Goal: Communication & Community: Answer question/provide support

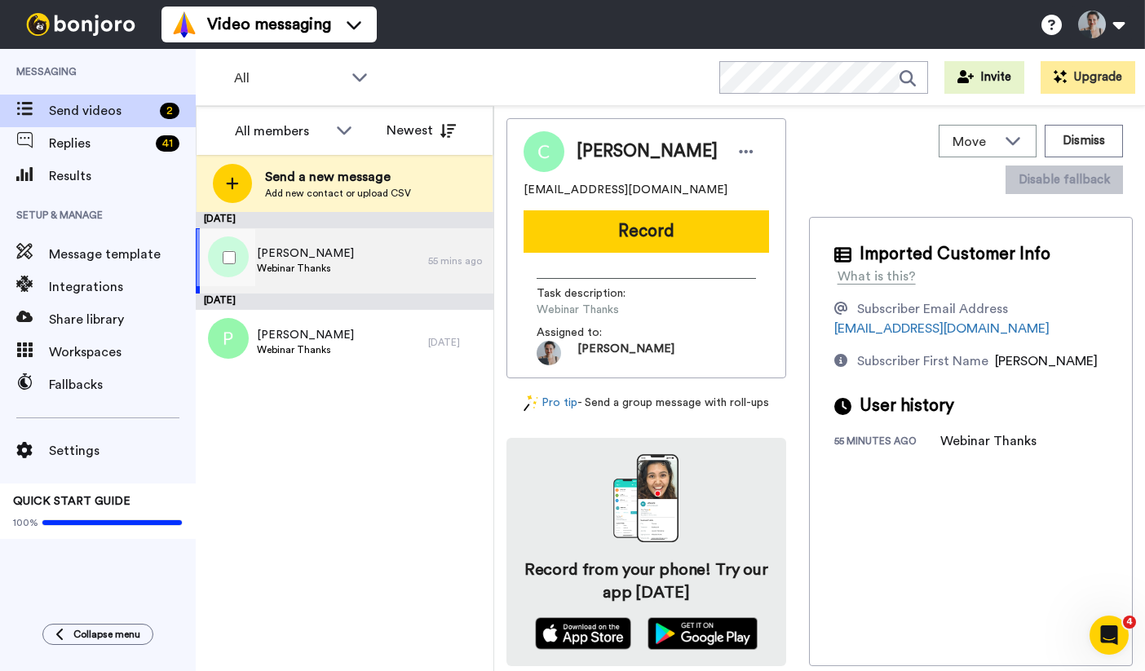
click at [343, 265] on div "Cathy Webinar Thanks" at bounding box center [312, 260] width 232 height 65
click at [356, 298] on div "September 15" at bounding box center [345, 302] width 298 height 16
click at [337, 263] on div "Cathy Webinar Thanks" at bounding box center [312, 260] width 232 height 65
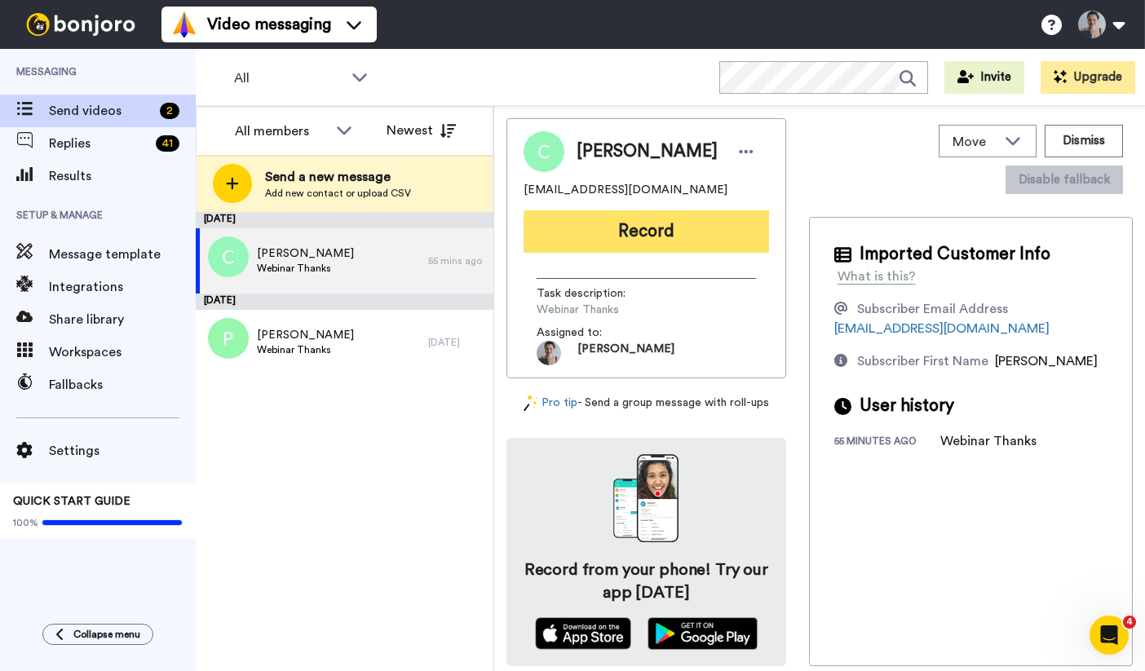
click at [677, 219] on button "Record" at bounding box center [646, 231] width 245 height 42
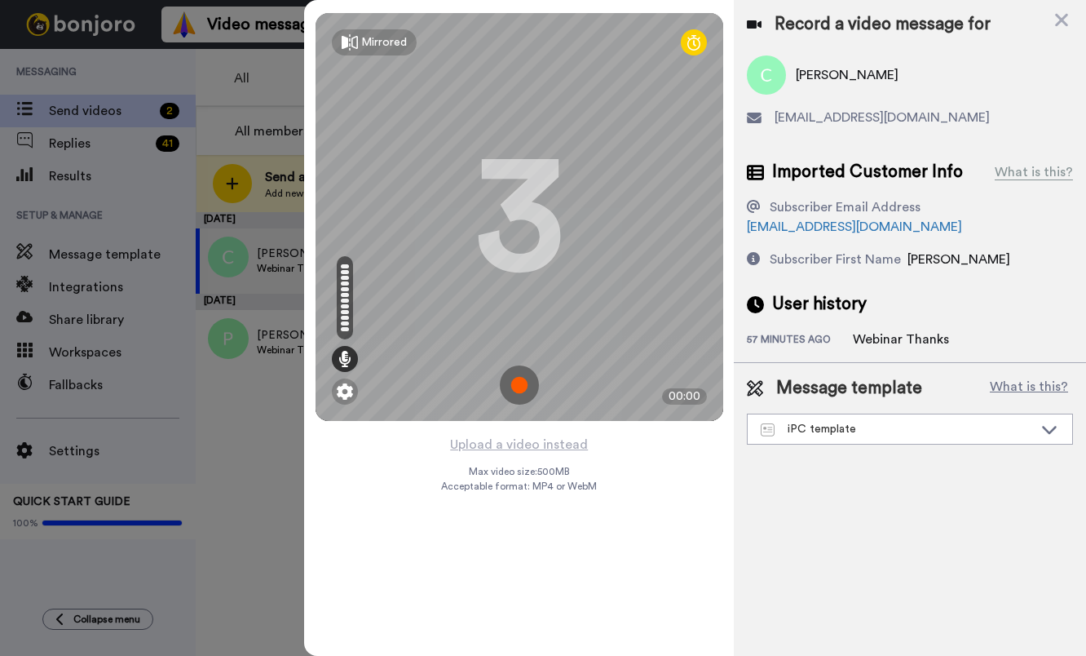
click at [526, 381] on img at bounding box center [519, 384] width 39 height 39
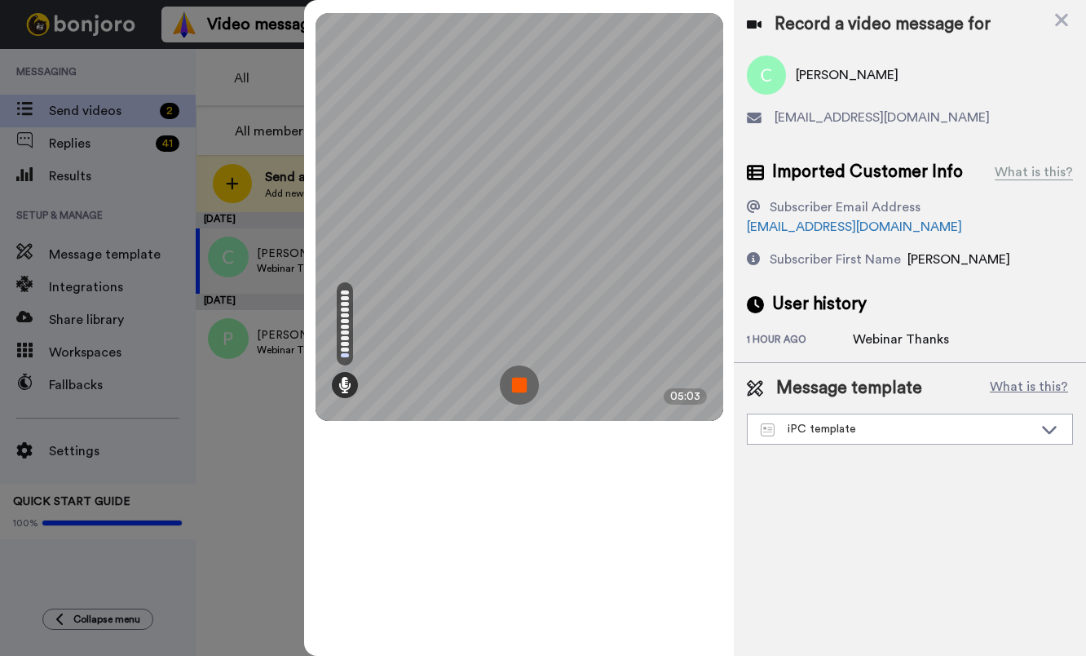
click at [524, 389] on img at bounding box center [519, 384] width 39 height 39
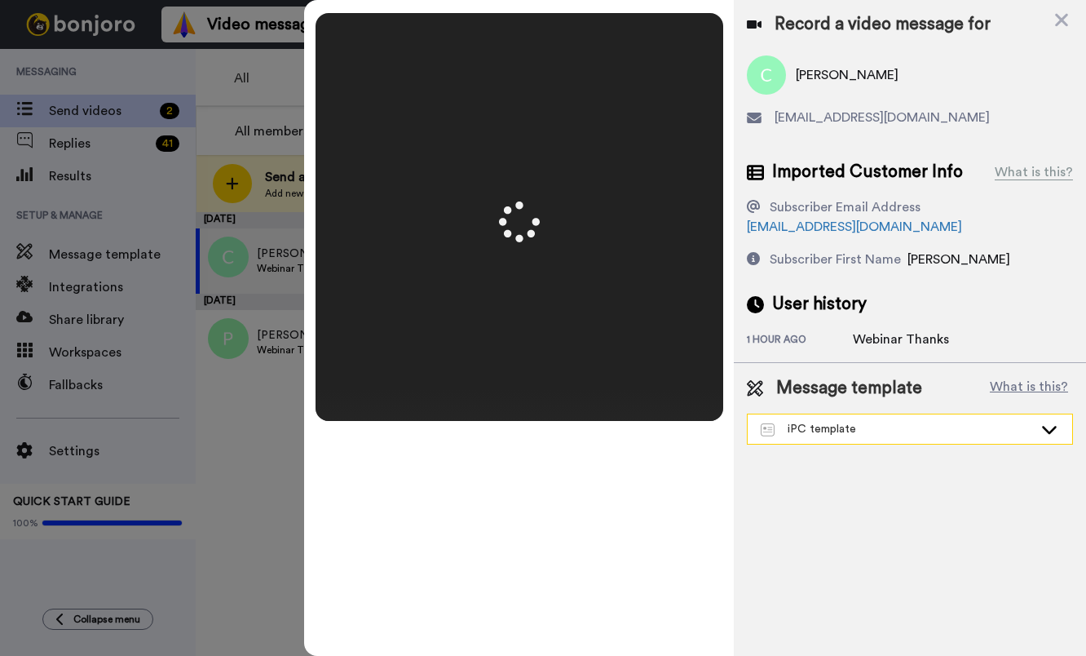
click at [919, 424] on div "iPC template" at bounding box center [897, 429] width 272 height 16
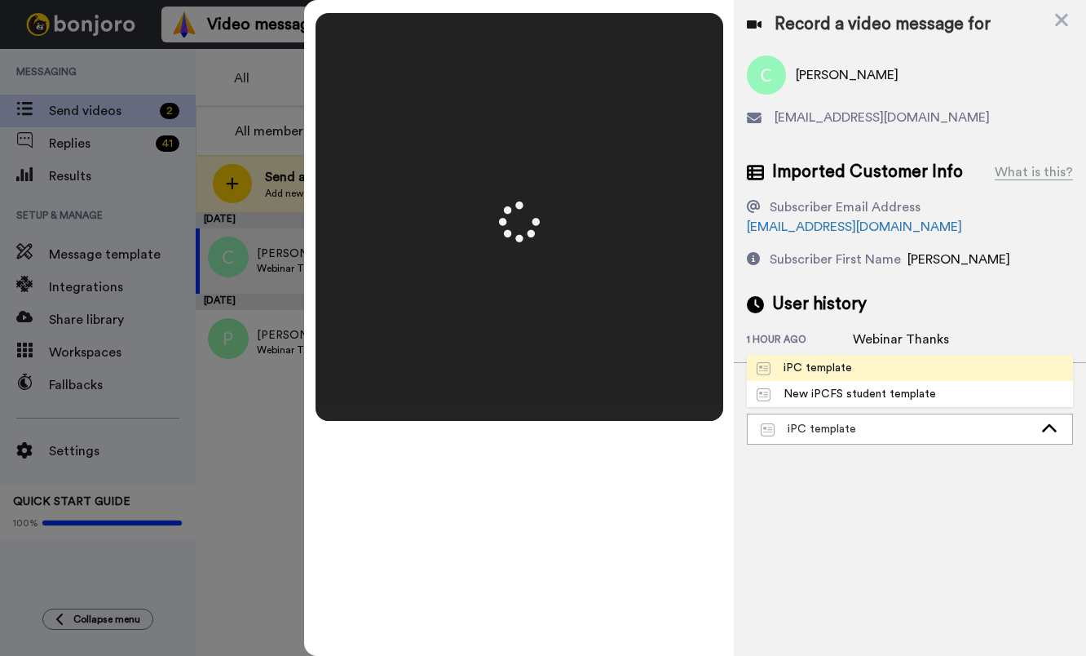
click at [912, 372] on li "iPC template" at bounding box center [910, 368] width 326 height 26
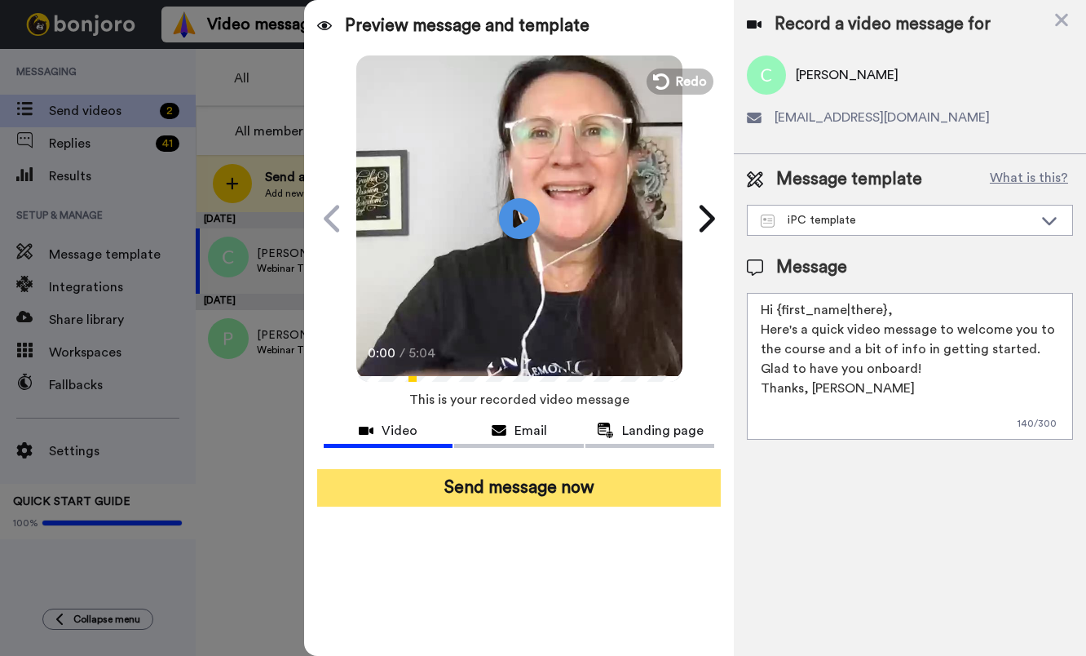
click at [605, 477] on button "Send message now" at bounding box center [519, 488] width 404 height 38
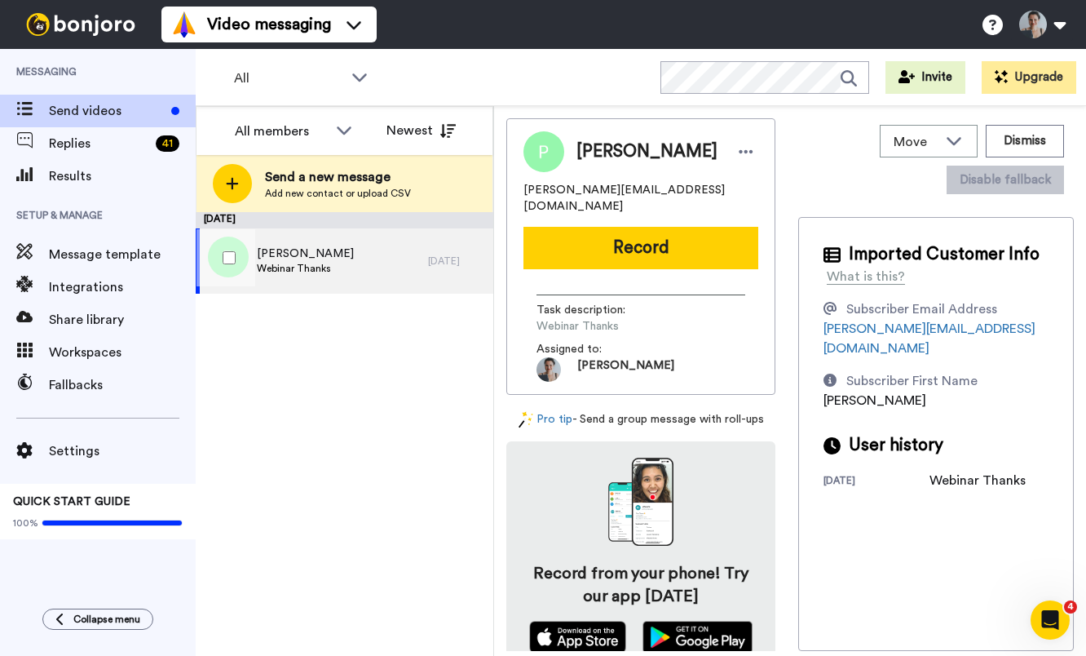
click at [292, 276] on div "Pamela Smithson Webinar Thanks" at bounding box center [312, 260] width 232 height 65
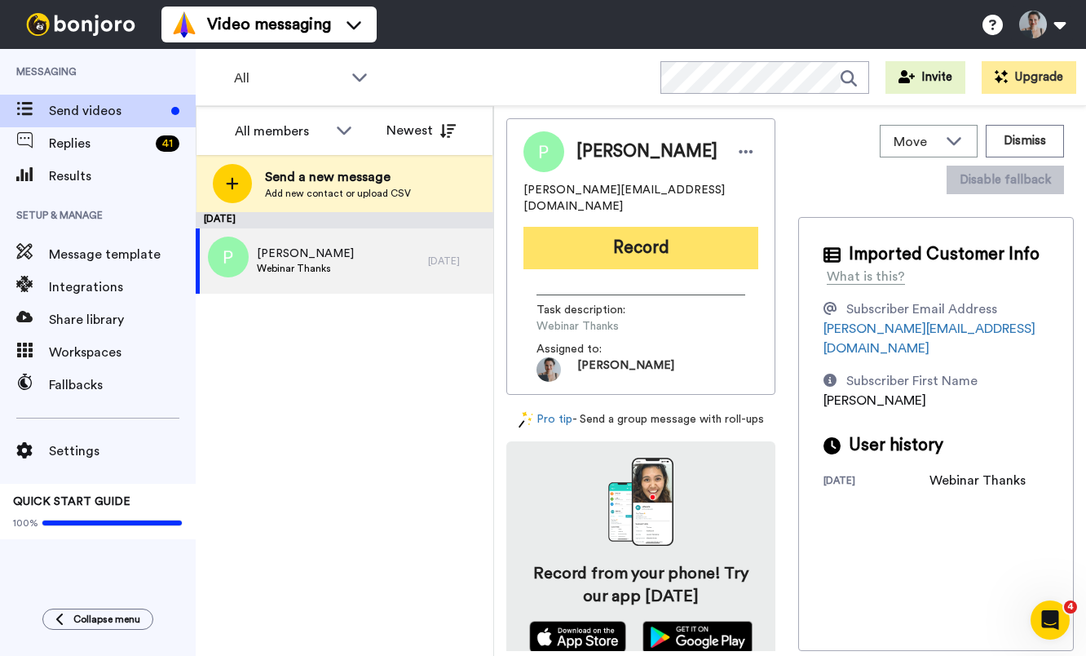
click at [652, 236] on button "Record" at bounding box center [641, 248] width 235 height 42
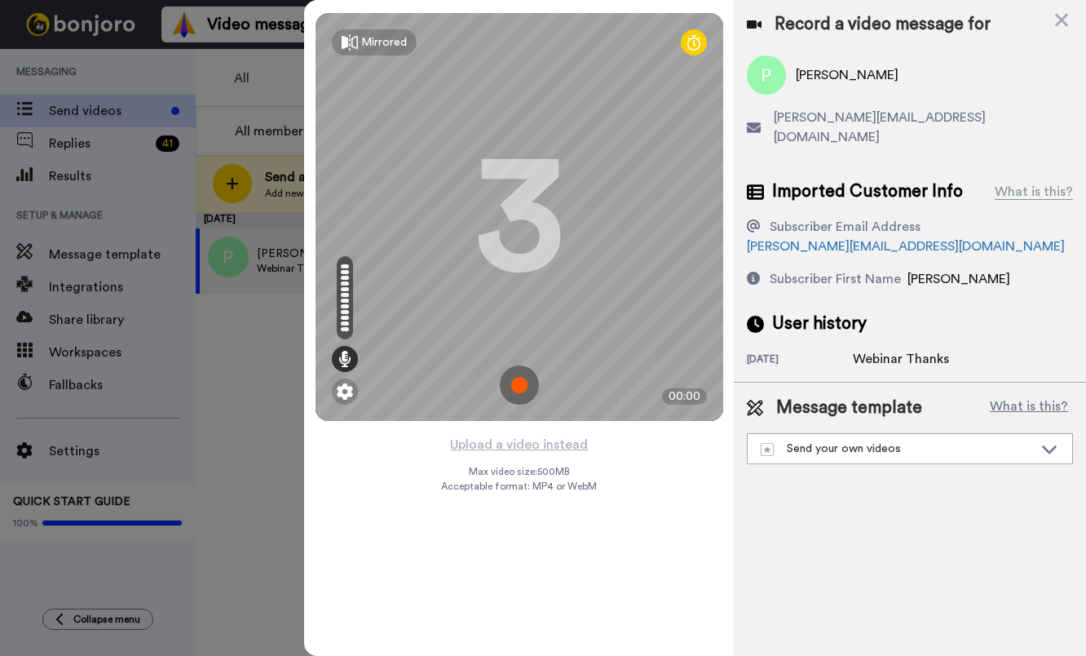
click at [519, 378] on img at bounding box center [519, 384] width 39 height 39
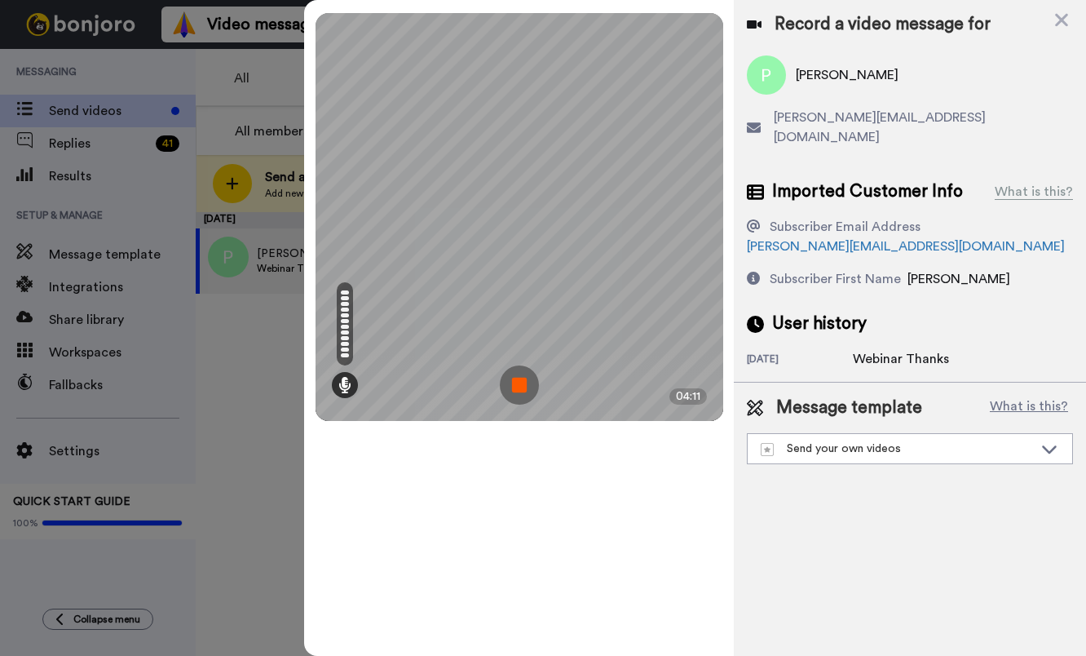
click at [522, 394] on img at bounding box center [519, 384] width 39 height 39
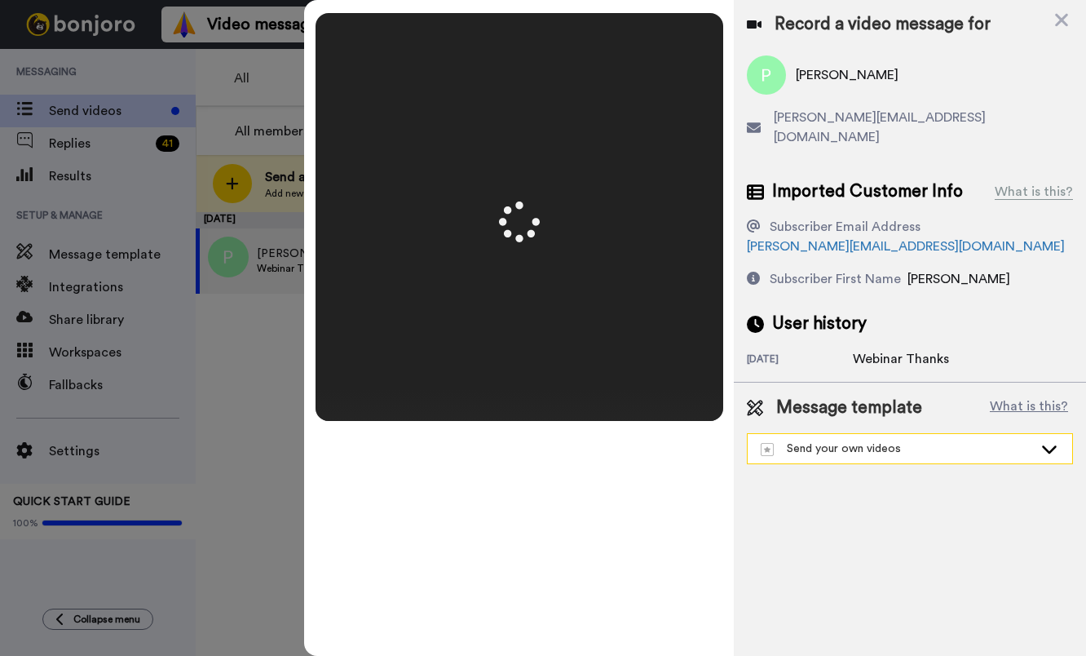
click at [845, 434] on div "Send your own videos" at bounding box center [910, 448] width 325 height 29
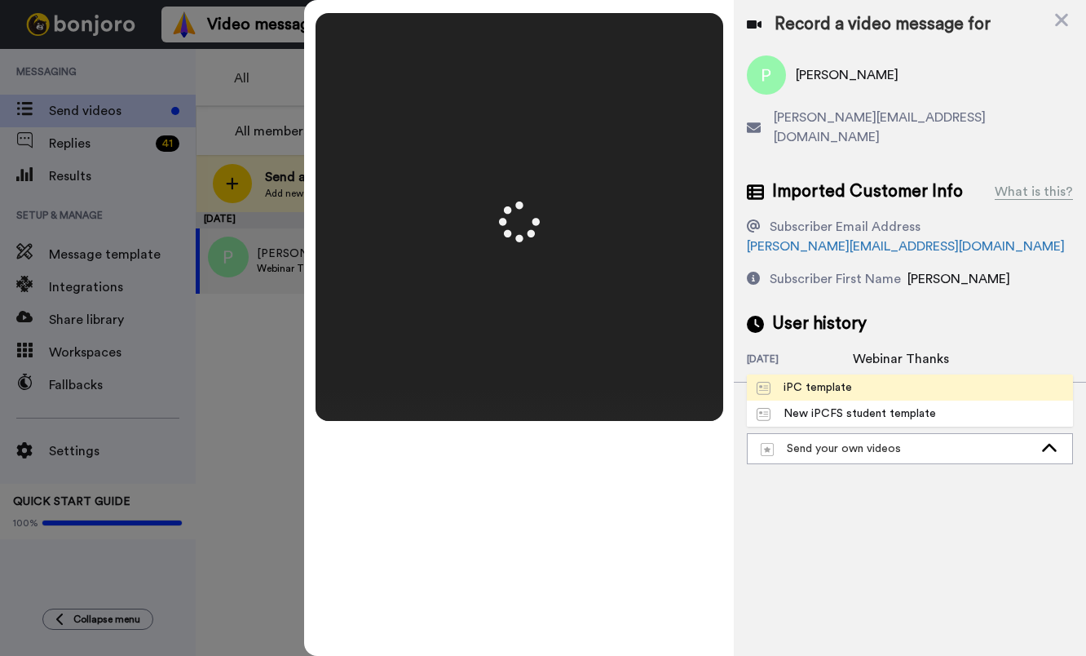
click at [839, 379] on div "iPC template" at bounding box center [804, 387] width 95 height 16
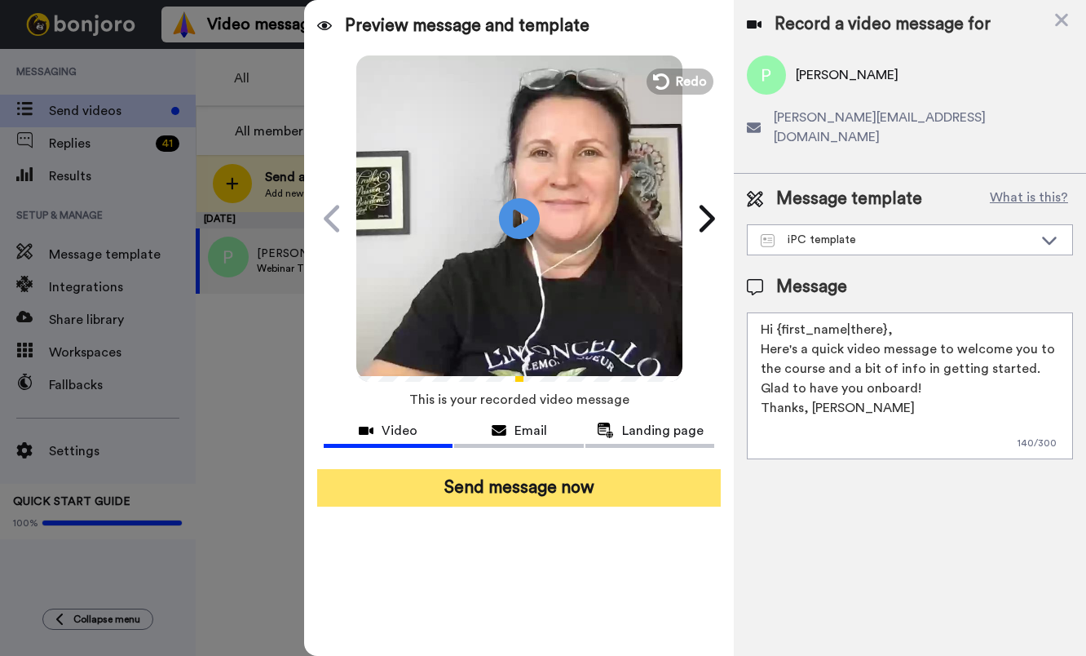
click at [550, 484] on button "Send message now" at bounding box center [519, 488] width 404 height 38
